Goal: Information Seeking & Learning: Find specific fact

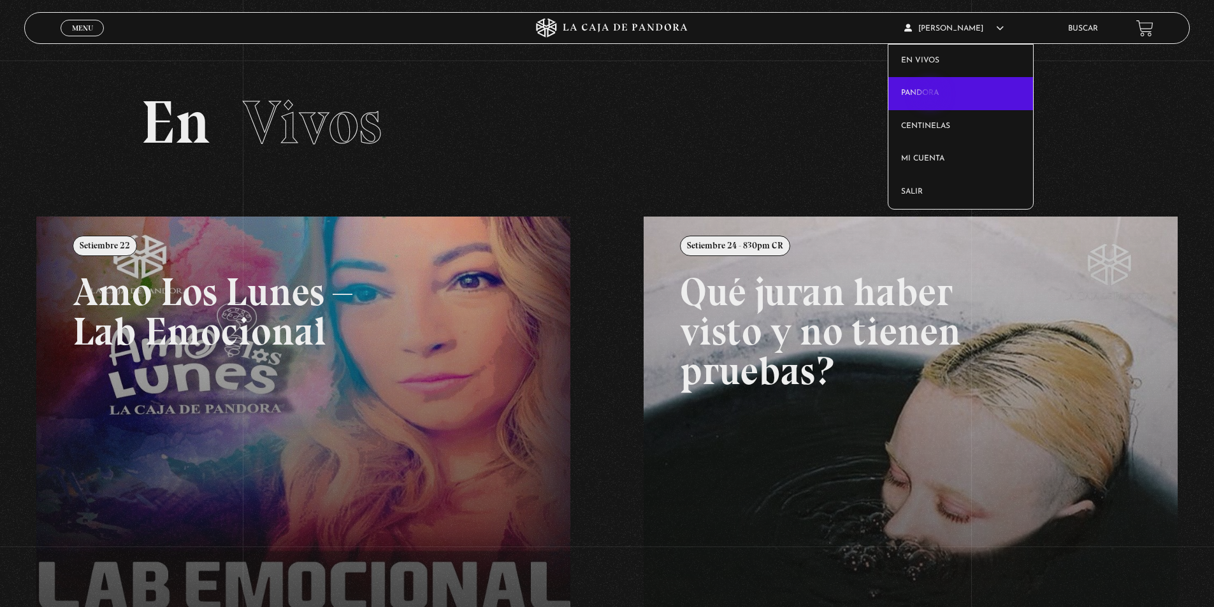
click at [932, 96] on link "Pandora" at bounding box center [961, 93] width 145 height 33
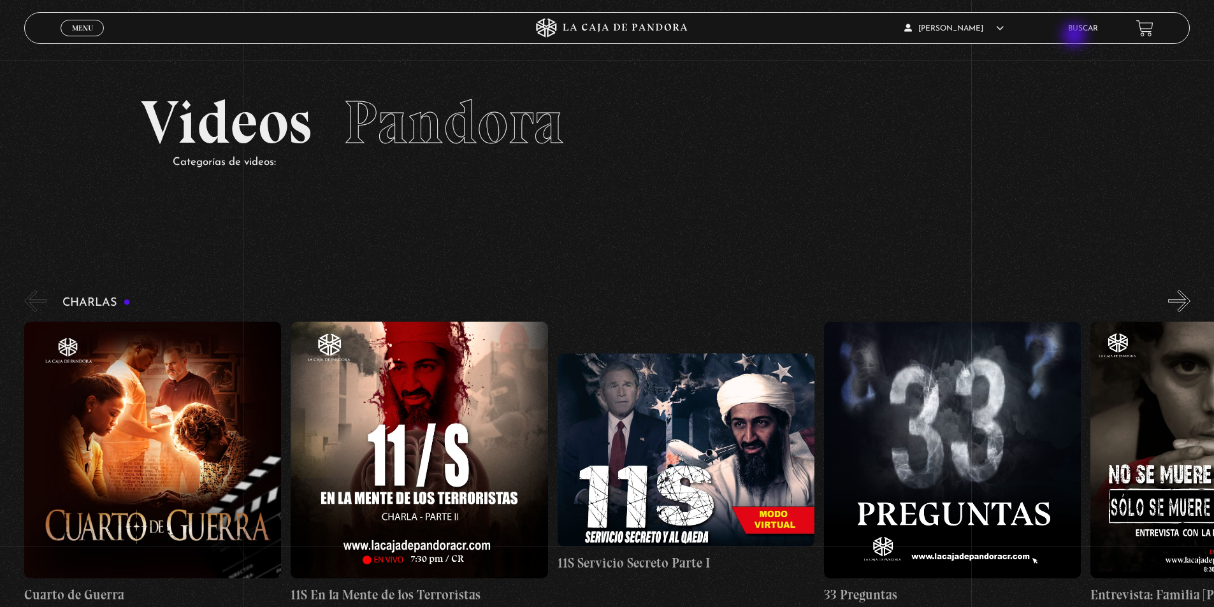
click at [1094, 25] on link "Buscar" at bounding box center [1083, 29] width 30 height 8
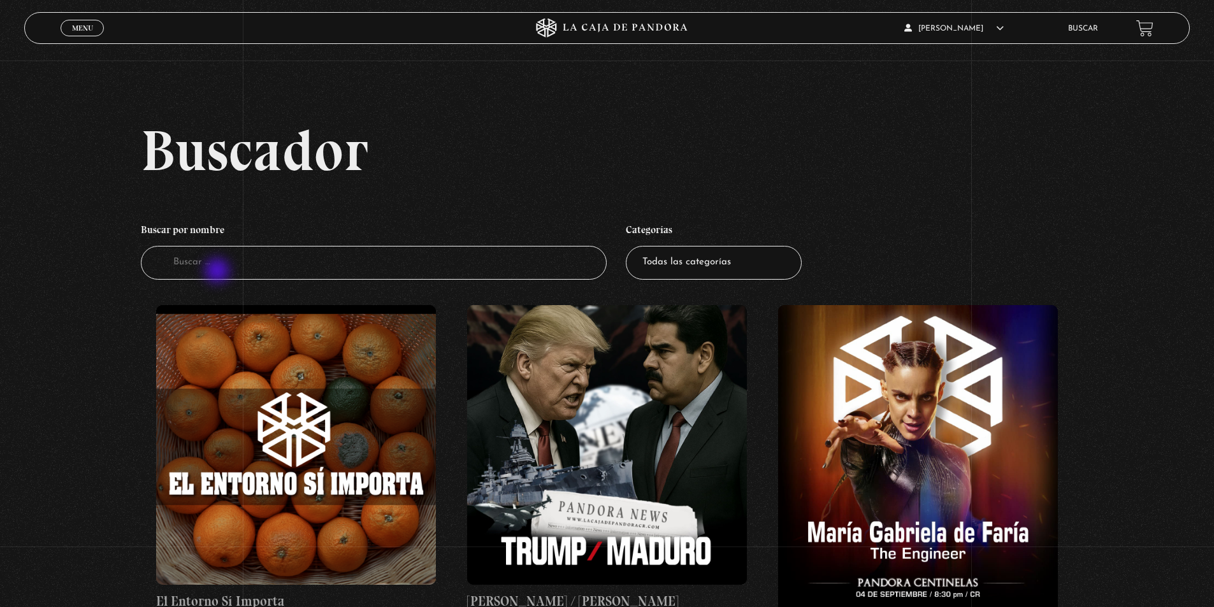
click at [212, 263] on input "Buscador" at bounding box center [374, 263] width 467 height 34
type input "illunina"
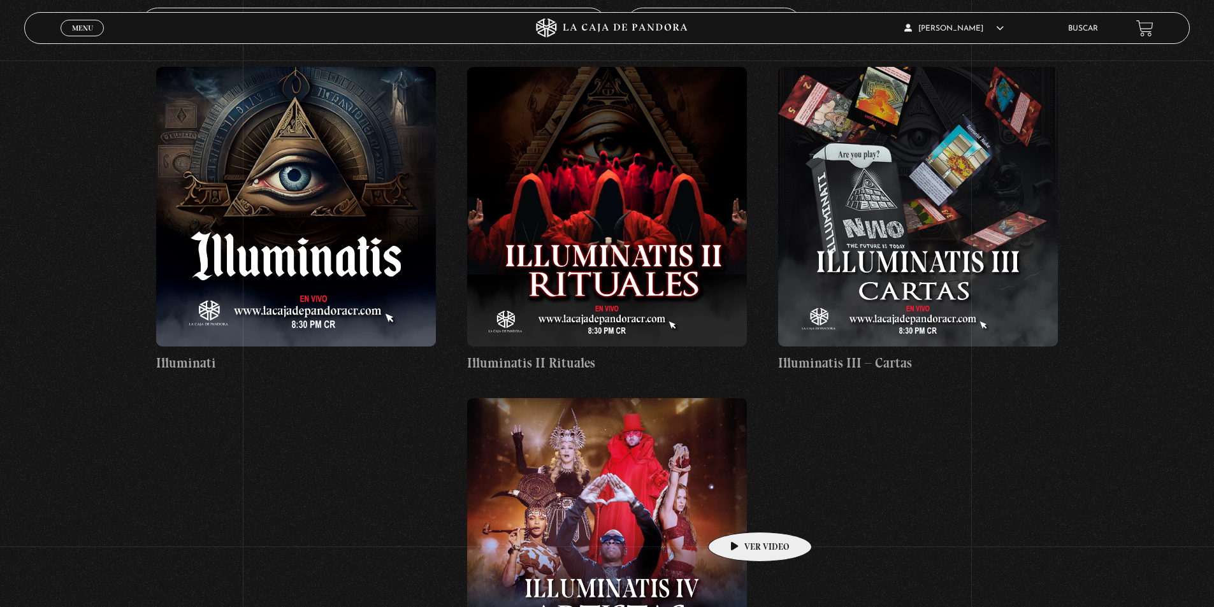
scroll to position [255, 0]
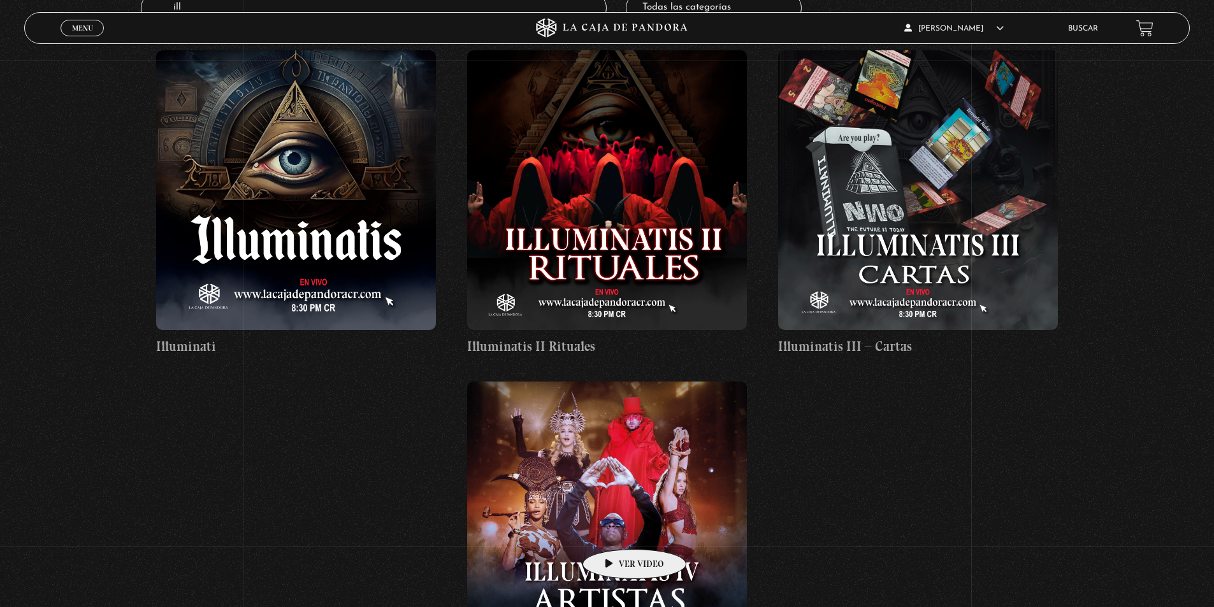
click at [614, 530] on figure at bounding box center [607, 522] width 280 height 280
